Goal: Contribute content: Add original content to the website for others to see

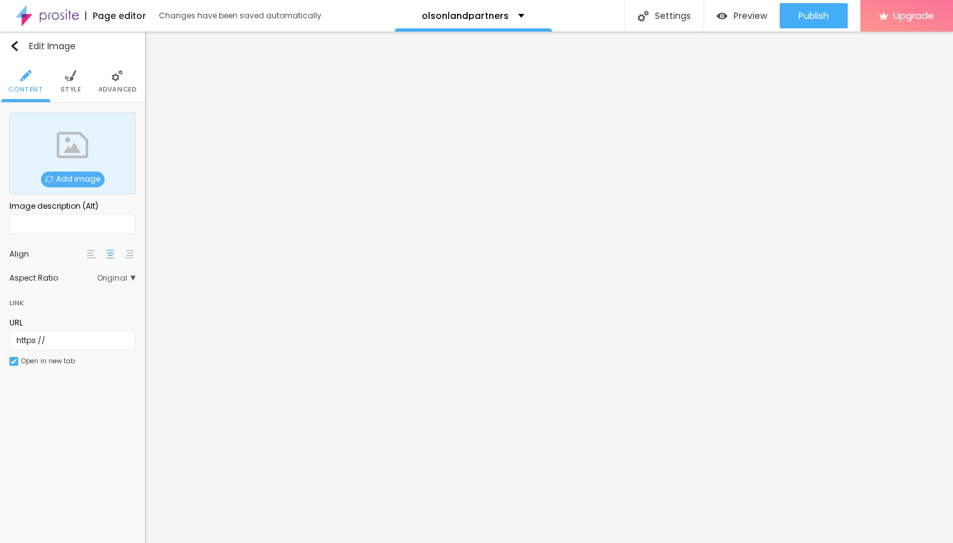
click at [72, 173] on span "Add image" at bounding box center [73, 179] width 64 height 16
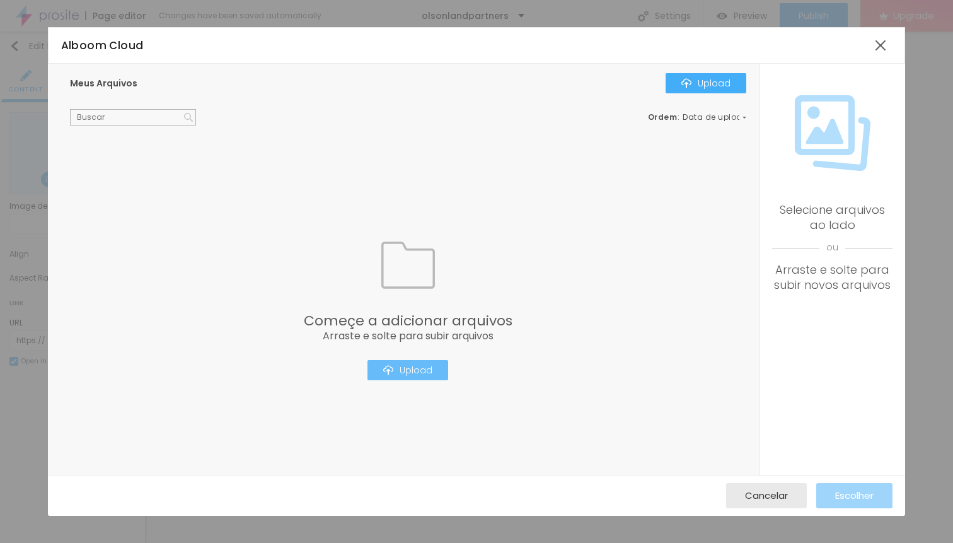
click at [411, 370] on div "Upload" at bounding box center [407, 370] width 49 height 10
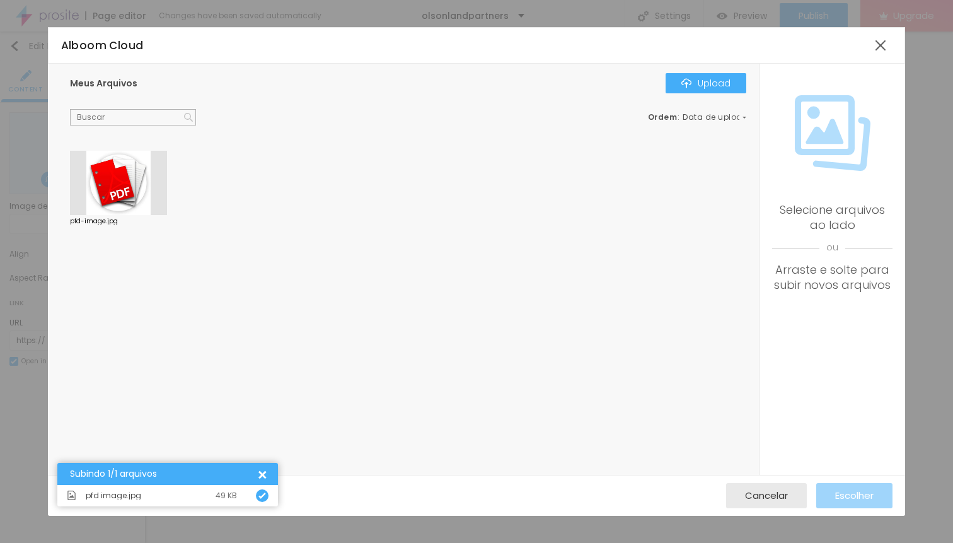
click at [122, 187] on div at bounding box center [118, 183] width 97 height 64
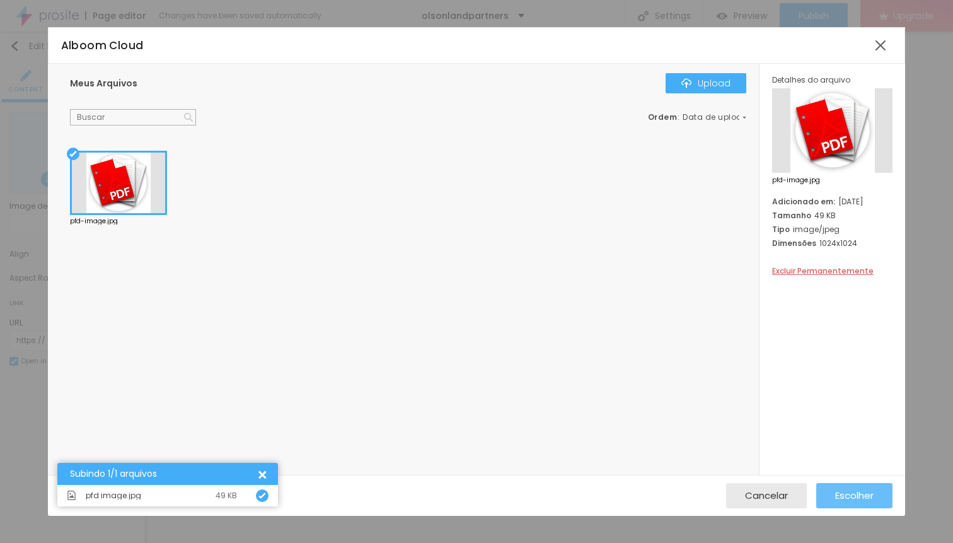
click at [851, 496] on span "Escolher" at bounding box center [854, 495] width 38 height 11
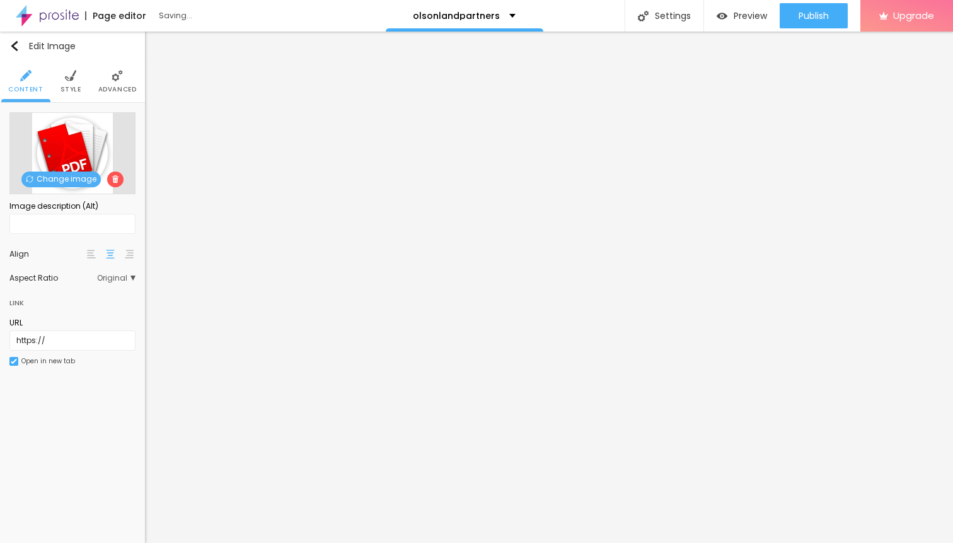
click at [72, 85] on li "Style" at bounding box center [70, 81] width 21 height 42
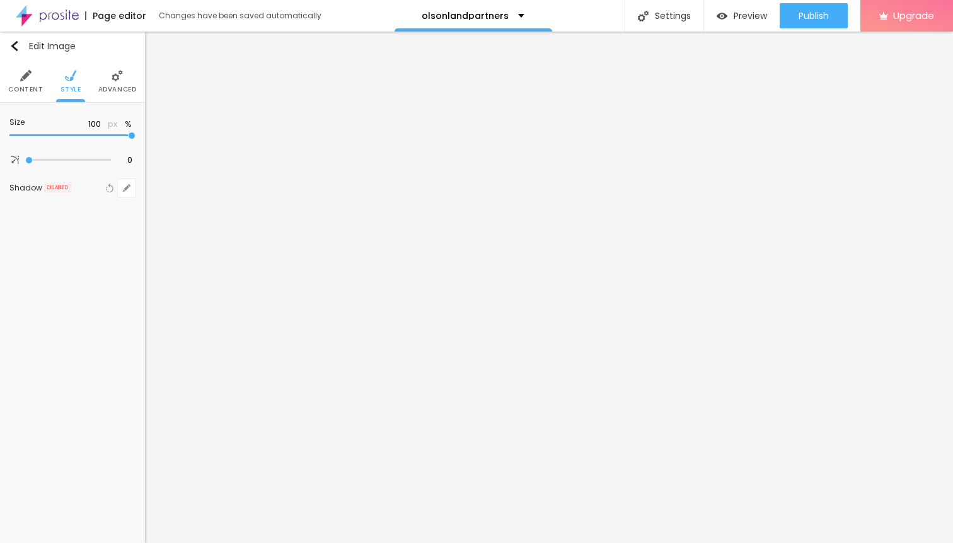
type input "95"
type input "90"
type input "55"
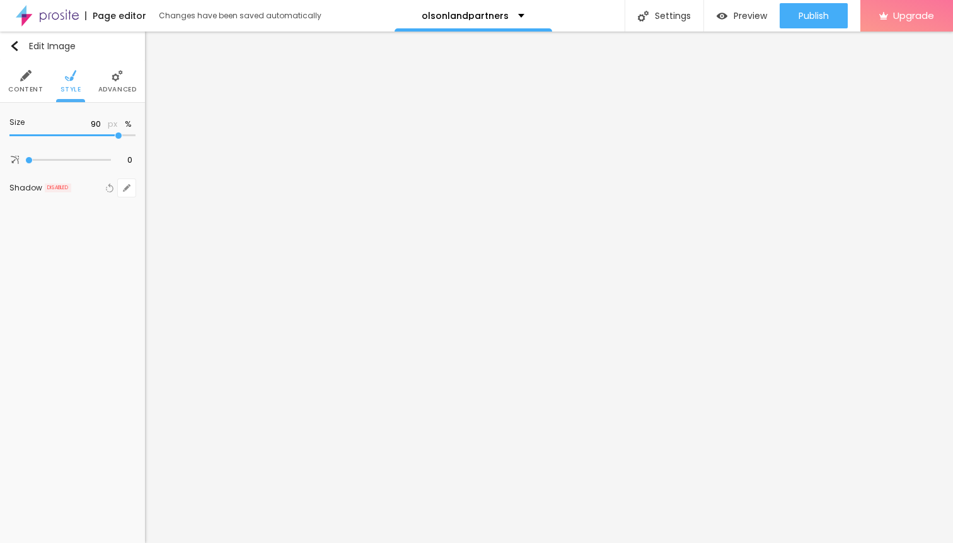
type input "55"
type input "25"
type input "10"
drag, startPoint x: 130, startPoint y: 137, endPoint x: 0, endPoint y: 141, distance: 130.5
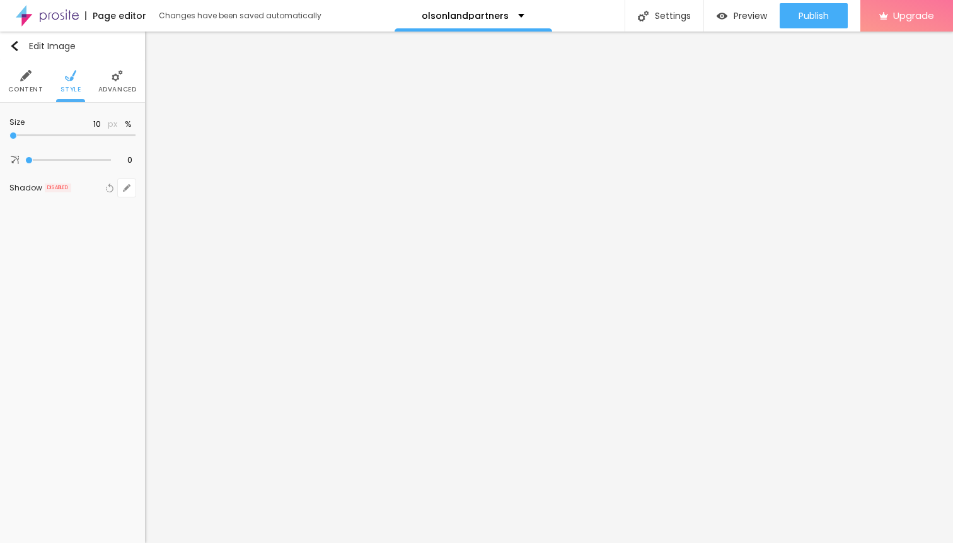
type input "10"
click at [9, 139] on input "range" at bounding box center [72, 135] width 126 height 6
click at [12, 49] on img "button" at bounding box center [14, 46] width 10 height 10
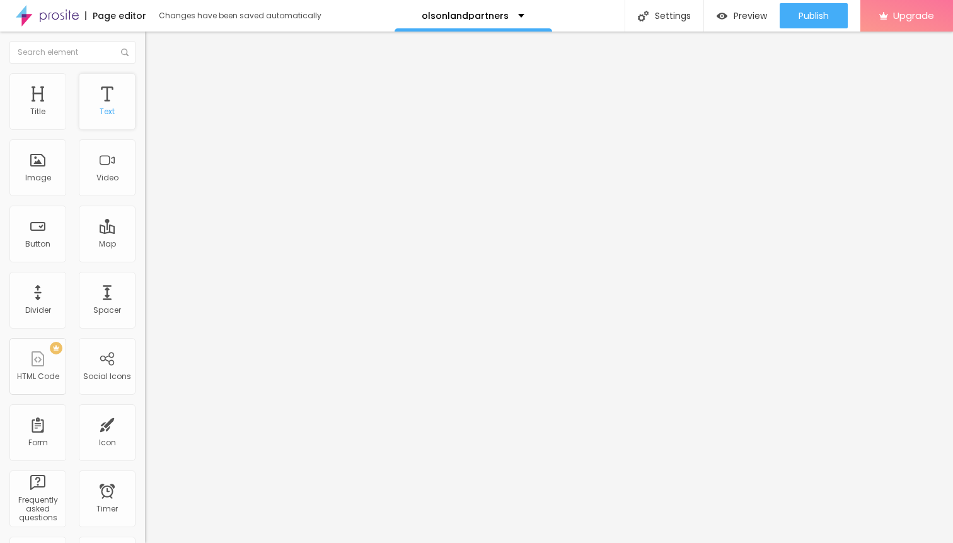
click at [105, 108] on div "Text" at bounding box center [107, 101] width 57 height 57
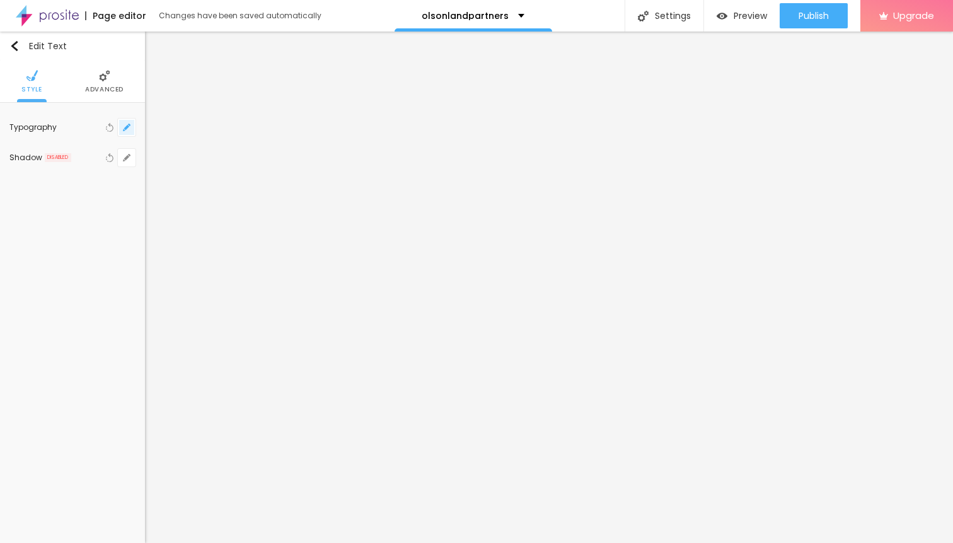
click at [129, 127] on icon "button" at bounding box center [126, 127] width 5 height 5
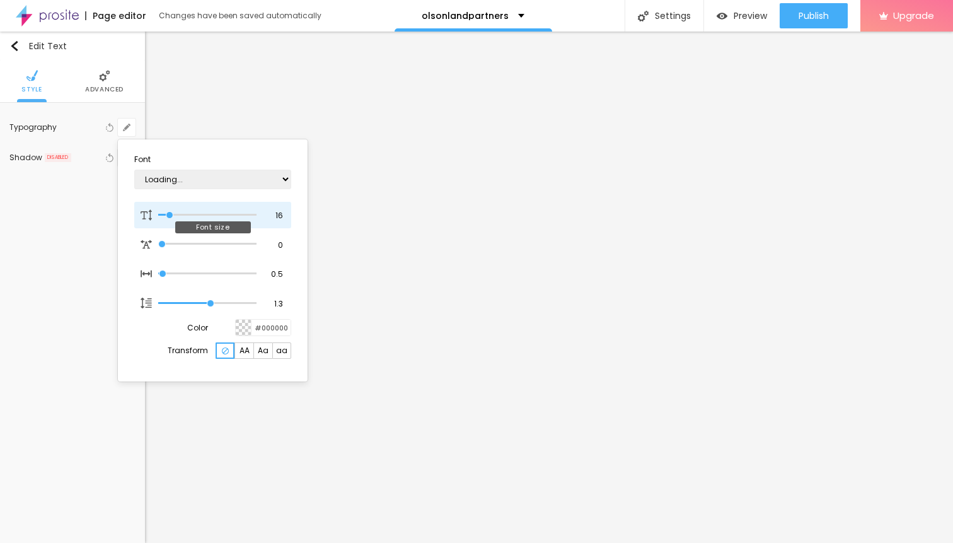
type input "15"
type input "1"
type input "16"
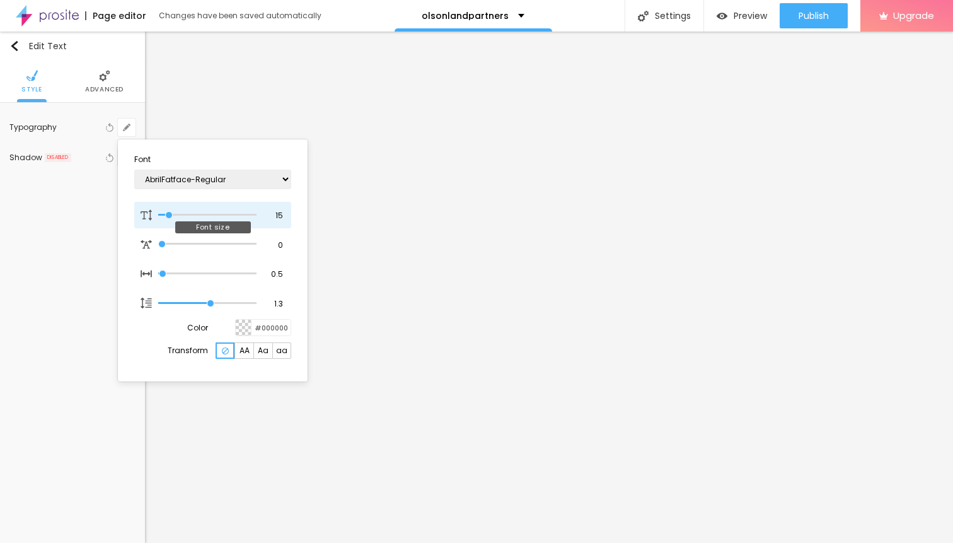
type input "1"
type input "17"
type input "1"
type input "18"
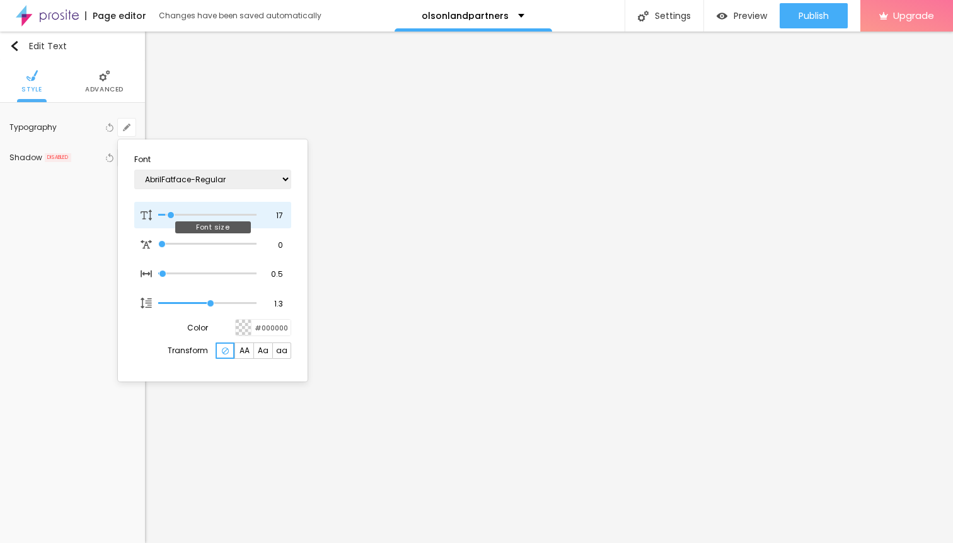
type input "18"
type input "1"
type input "19"
type input "1"
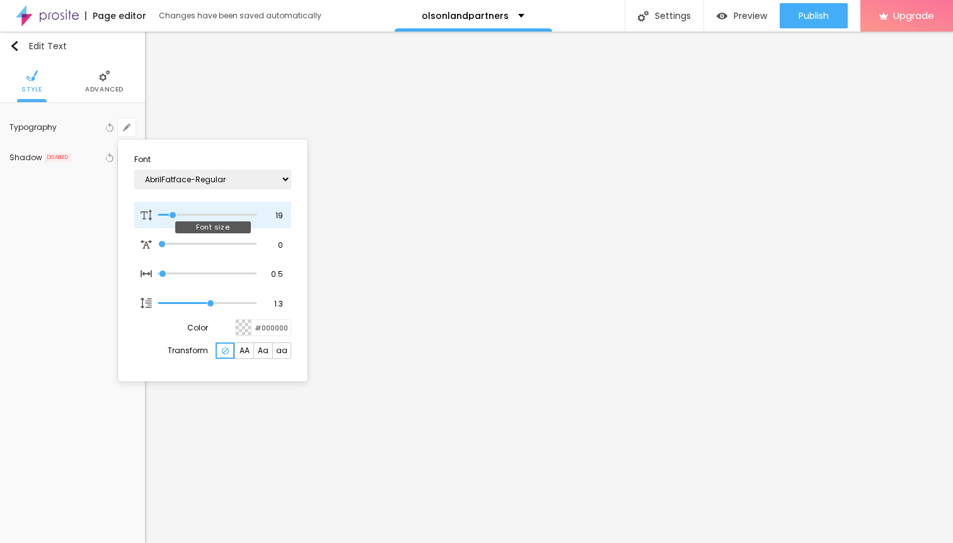
type input "20"
type input "1"
type input "21"
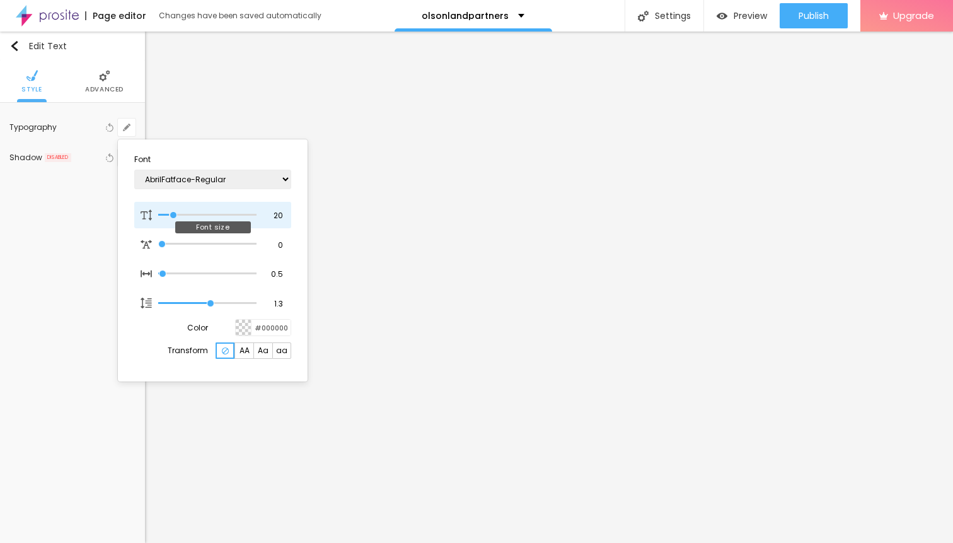
type input "1"
type input "22"
type input "1"
type input "23"
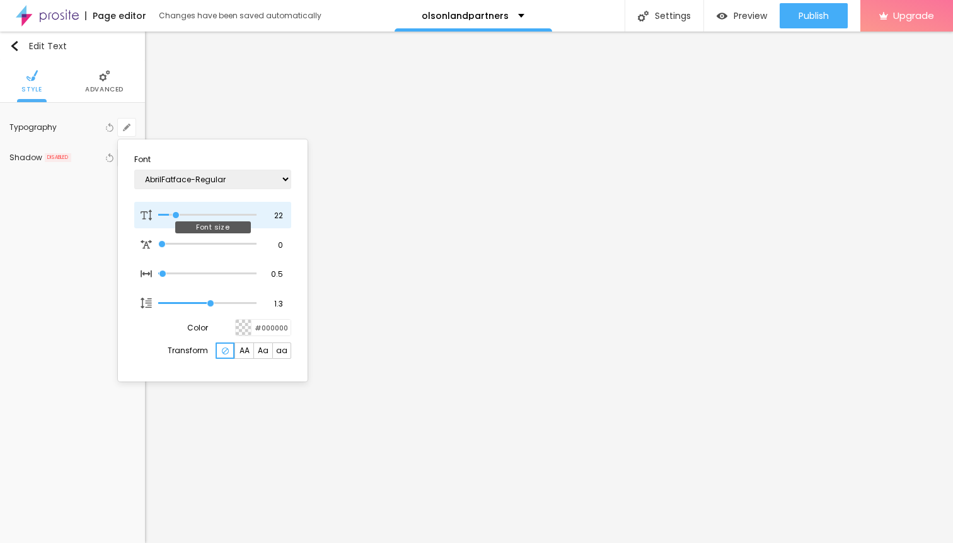
type input "23"
type input "1"
type input "24"
type input "1"
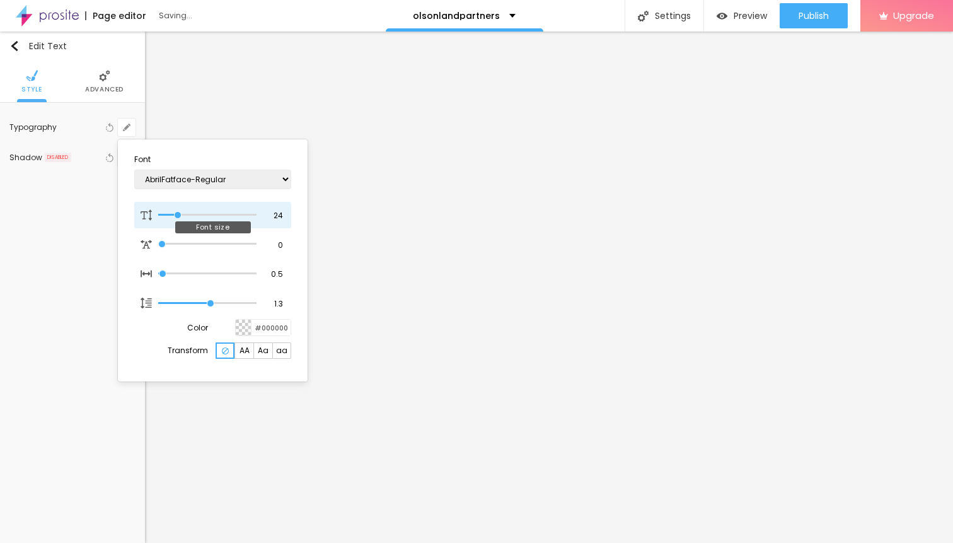
type input "25"
type input "1"
drag, startPoint x: 169, startPoint y: 216, endPoint x: 179, endPoint y: 217, distance: 10.2
type input "25"
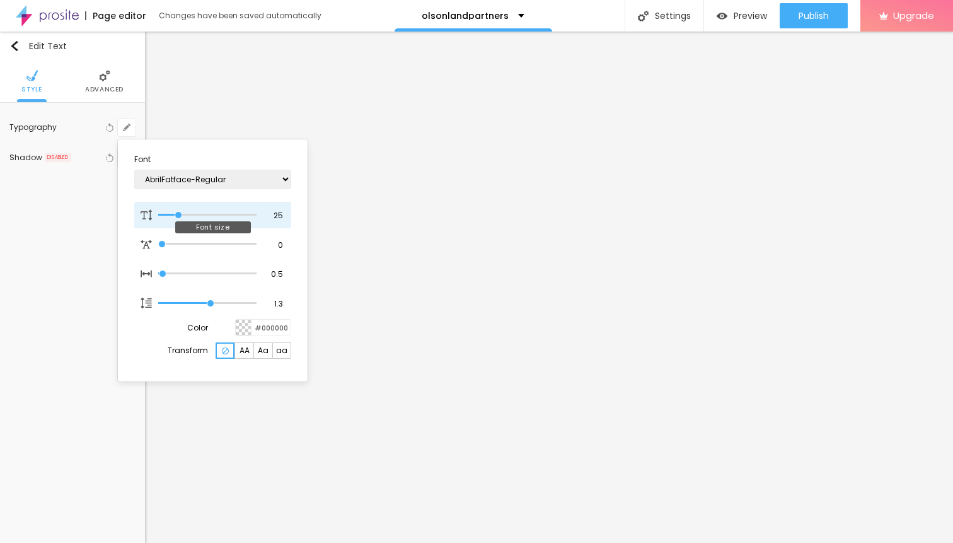
click at [179, 217] on input "range" at bounding box center [207, 215] width 98 height 6
type input "1"
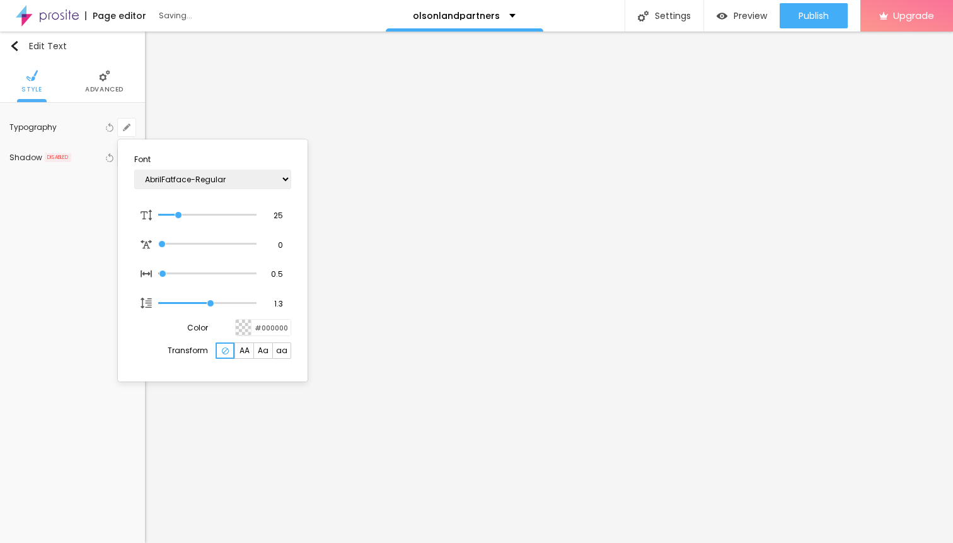
click at [407, 121] on div at bounding box center [476, 271] width 953 height 543
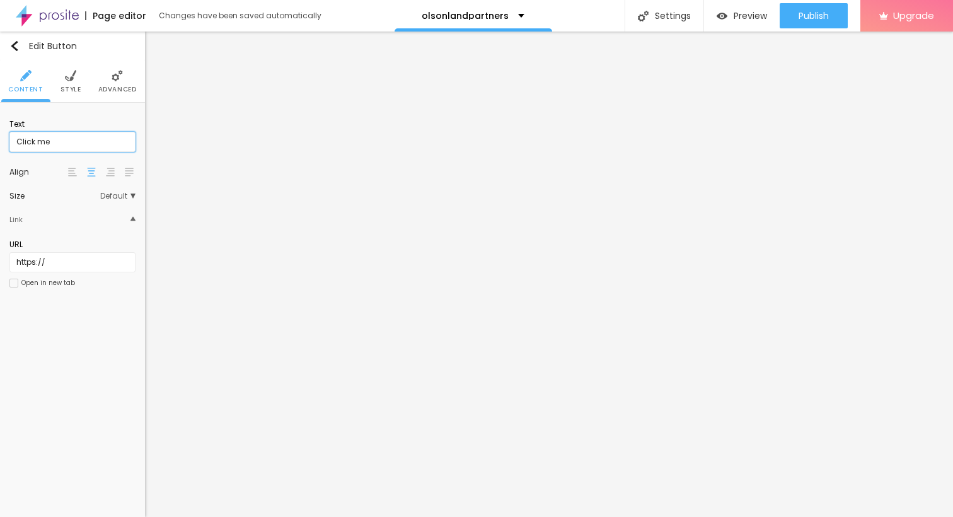
drag, startPoint x: 52, startPoint y: 145, endPoint x: 1, endPoint y: 144, distance: 51.0
click at [9, 144] on input "Click me" at bounding box center [72, 142] width 126 height 20
paste input "→ VIEW DOCUMENT HERE"
type input "→ VIEW DOCUMENT HERE"
drag, startPoint x: 54, startPoint y: 267, endPoint x: 7, endPoint y: 267, distance: 46.6
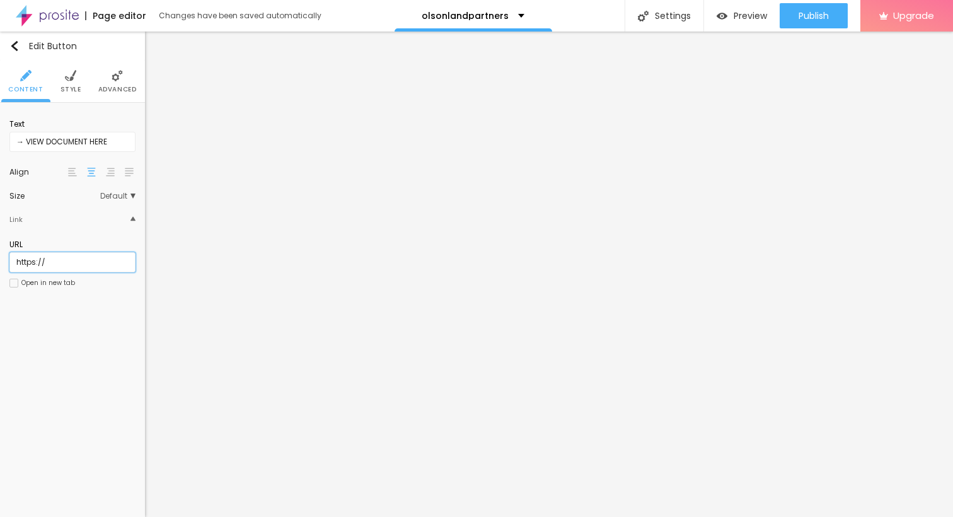
click at [9, 267] on input "https://" at bounding box center [72, 262] width 126 height 20
paste input "[URL][DOMAIN_NAME]"
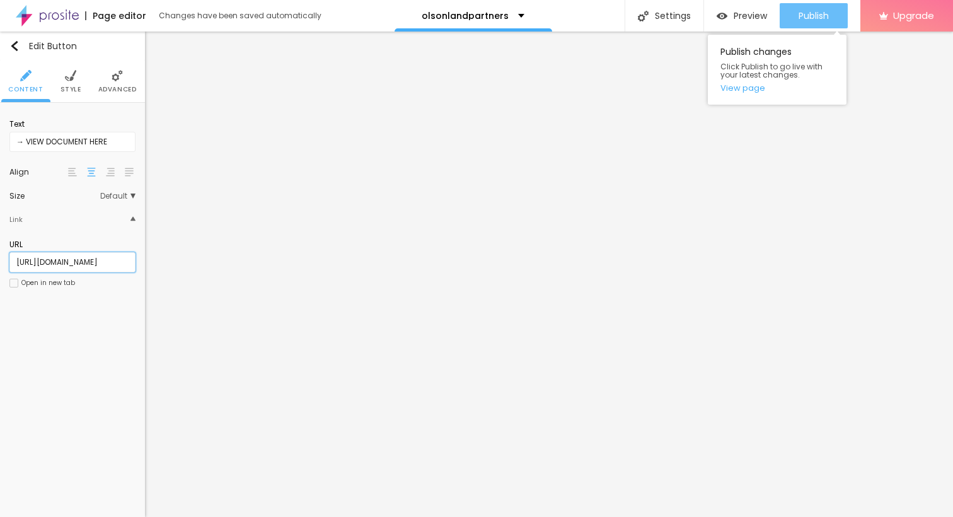
type input "[URL][DOMAIN_NAME]"
click at [819, 20] on span "Publish" at bounding box center [813, 16] width 30 height 10
click at [817, 17] on span "Publish" at bounding box center [813, 16] width 30 height 10
